Goal: Information Seeking & Learning: Learn about a topic

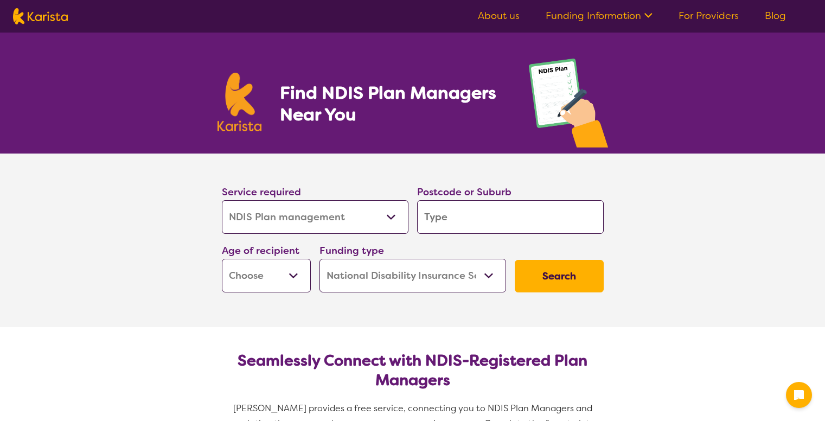
select select "NDIS Plan management"
select select "NDIS"
select select "NDIS Plan management"
select select "NDIS"
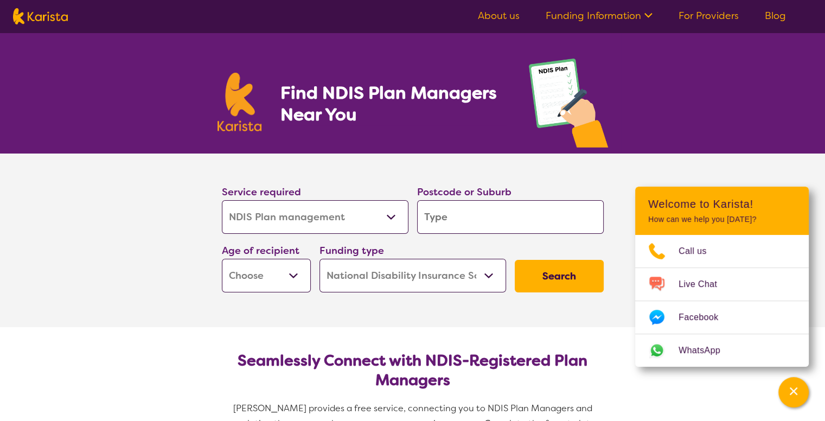
click at [456, 210] on input "search" at bounding box center [510, 217] width 187 height 34
type input "4"
type input "42"
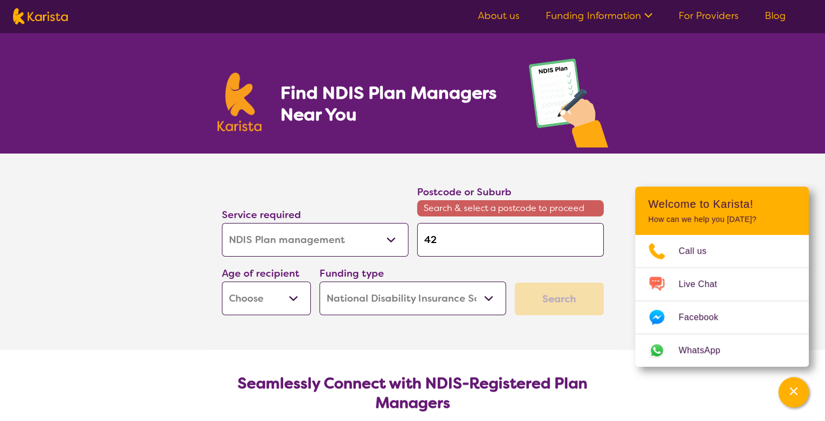
type input "421"
type input "4211"
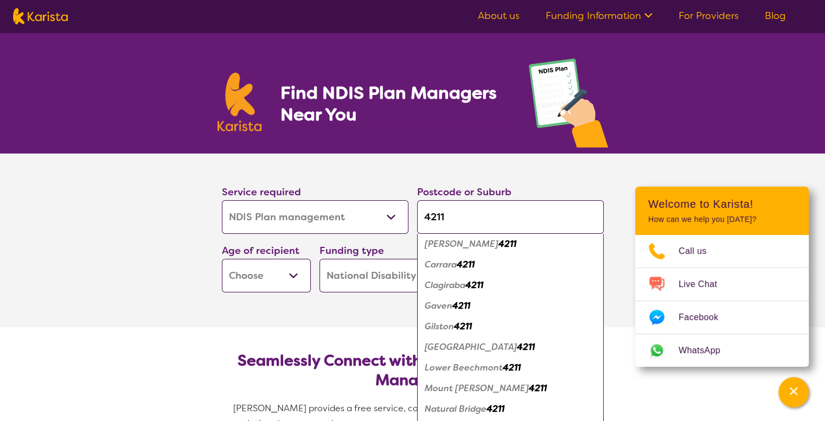
scroll to position [50, 0]
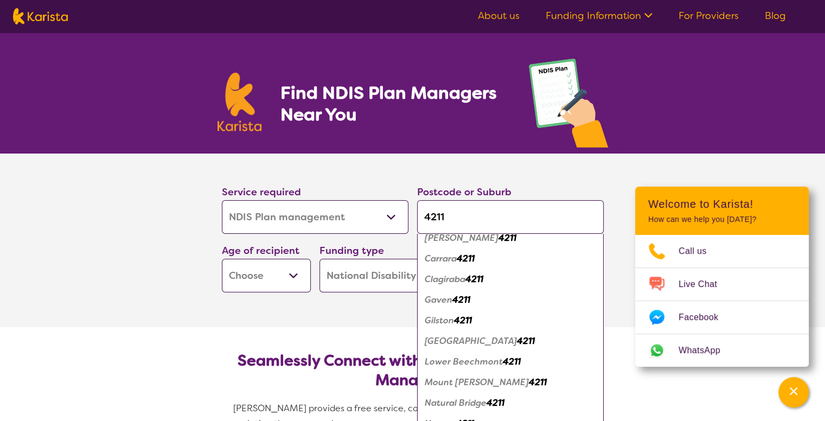
type input "4211"
click at [453, 263] on em "Carrara" at bounding box center [441, 258] width 32 height 11
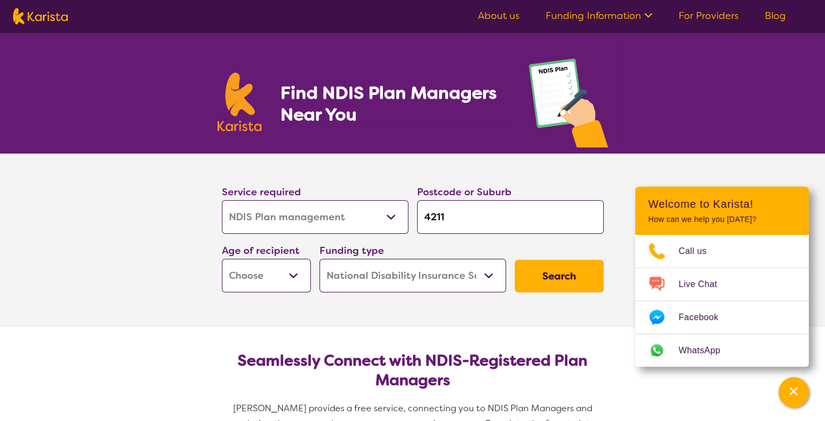
click at [282, 222] on select "Allied Health Assistant Assessment (ADHD or Autism) Behaviour support Counselli…" at bounding box center [315, 217] width 187 height 34
click at [163, 208] on section "Service required Allied Health Assistant Assessment (ADHD or Autism) Behaviour …" at bounding box center [412, 241] width 825 height 174
click at [297, 270] on select "Early Childhood - 0 to 9 Child - 10 to 11 Adolescent - 12 to 17 Adult - 18 to 6…" at bounding box center [266, 276] width 89 height 34
select select "AG"
click at [222, 259] on select "Early Childhood - 0 to 9 Child - 10 to 11 Adolescent - 12 to 17 Adult - 18 to 6…" at bounding box center [266, 276] width 89 height 34
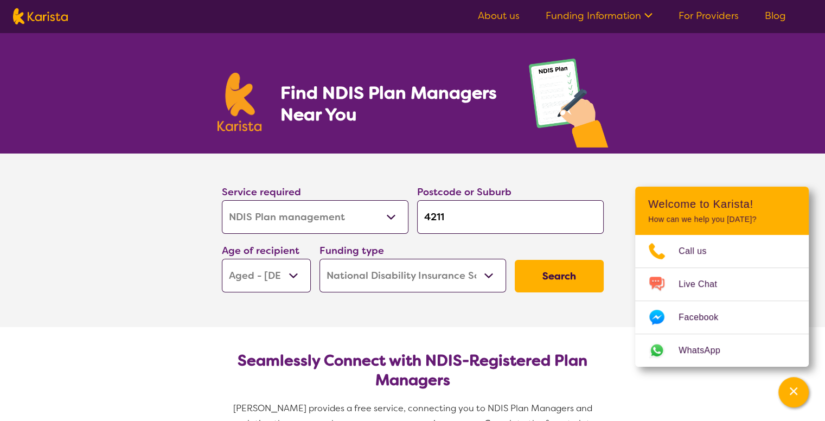
select select "AG"
click at [490, 272] on select "Home Care Package (HCP) National Disability Insurance Scheme (NDIS) I don't know" at bounding box center [413, 276] width 187 height 34
click at [128, 266] on section "Service required Allied Health Assistant Assessment (ADHD or Autism) Behaviour …" at bounding box center [412, 241] width 825 height 174
click at [579, 276] on button "Search" at bounding box center [559, 276] width 89 height 33
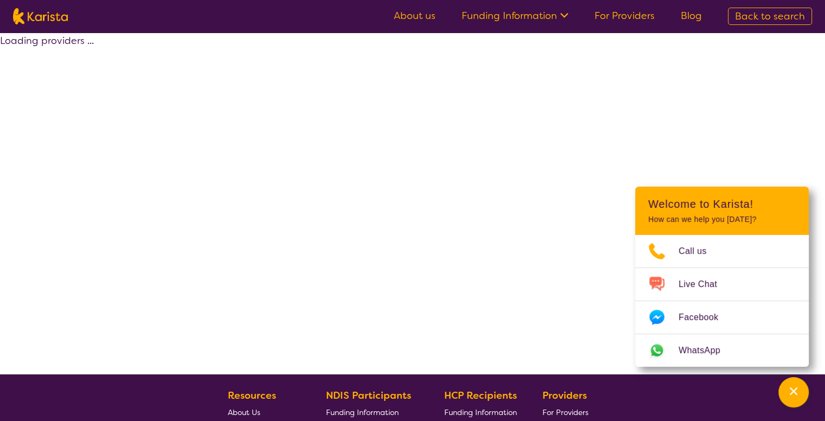
select select "by_score"
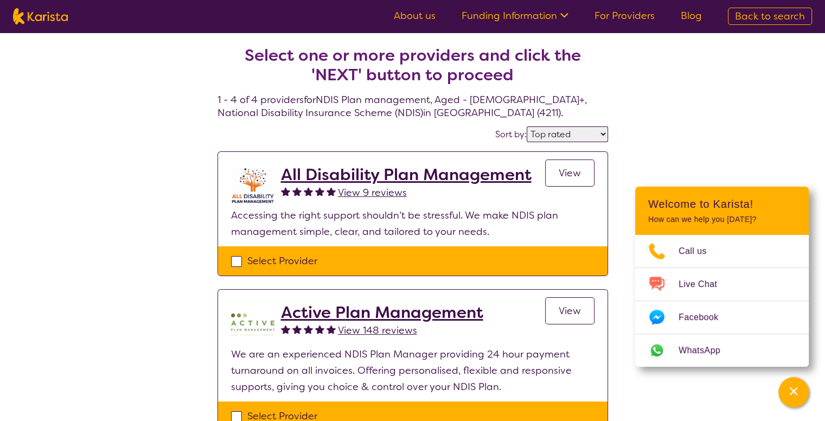
click at [558, 13] on link "Funding Information" at bounding box center [515, 15] width 107 height 13
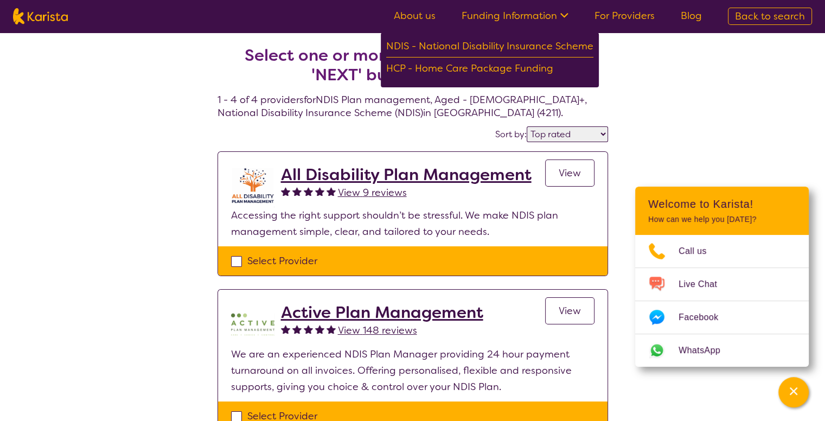
click at [421, 15] on link "About us" at bounding box center [415, 15] width 42 height 13
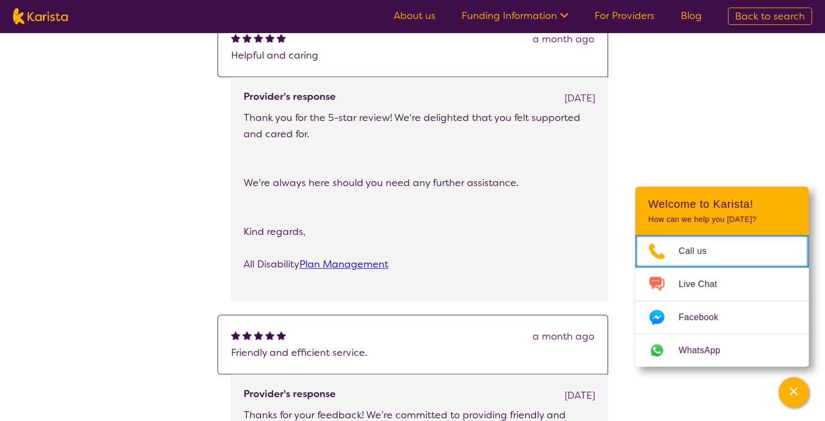
scroll to position [922, 0]
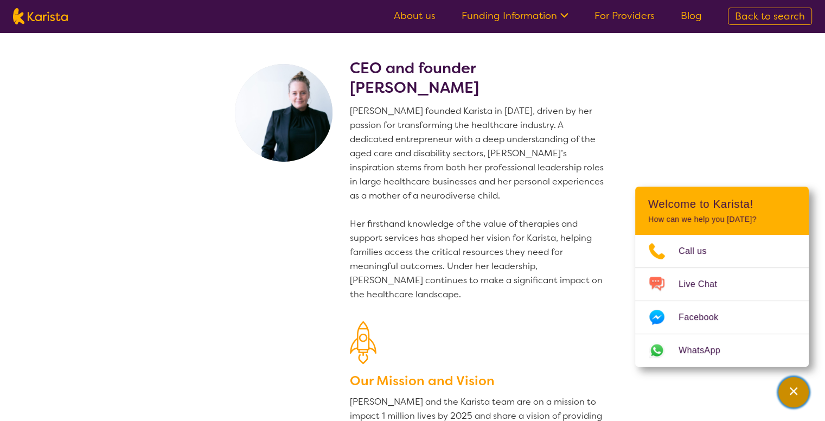
click at [791, 390] on icon "Channel Menu" at bounding box center [793, 391] width 11 height 11
